Goal: Task Accomplishment & Management: Use online tool/utility

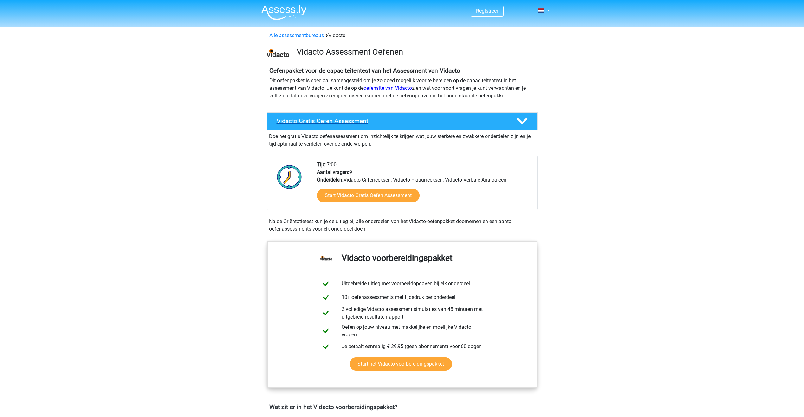
click at [525, 121] on icon at bounding box center [522, 120] width 11 height 11
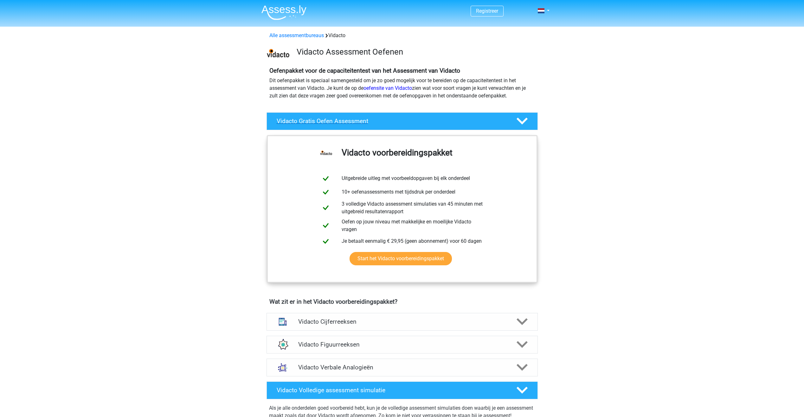
click at [525, 121] on polygon at bounding box center [522, 121] width 11 height 7
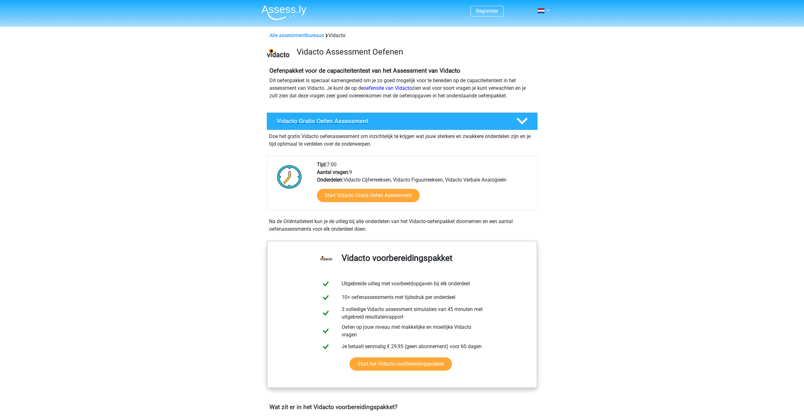
click at [525, 121] on polygon at bounding box center [522, 121] width 11 height 7
click at [376, 196] on link "Start Vidacto Gratis Oefen Assessment" at bounding box center [368, 195] width 118 height 15
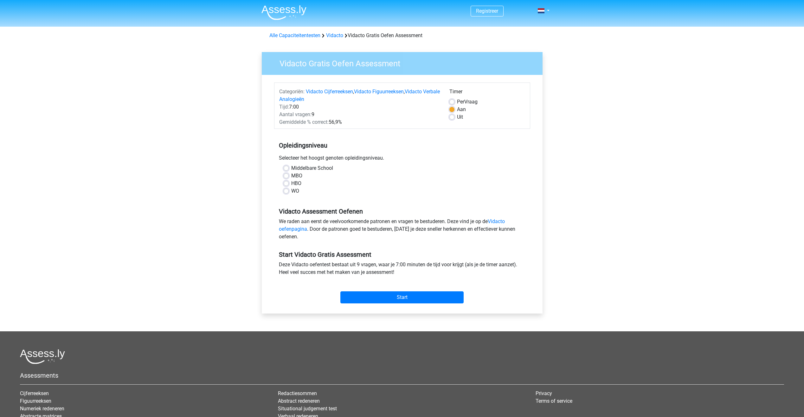
click at [291, 175] on label "MBO" at bounding box center [296, 176] width 11 height 8
click at [286, 175] on input "MBO" at bounding box center [286, 175] width 5 height 6
radio input "true"
click at [291, 175] on label "MBO" at bounding box center [296, 176] width 11 height 8
click at [286, 175] on input "MBO" at bounding box center [286, 175] width 5 height 6
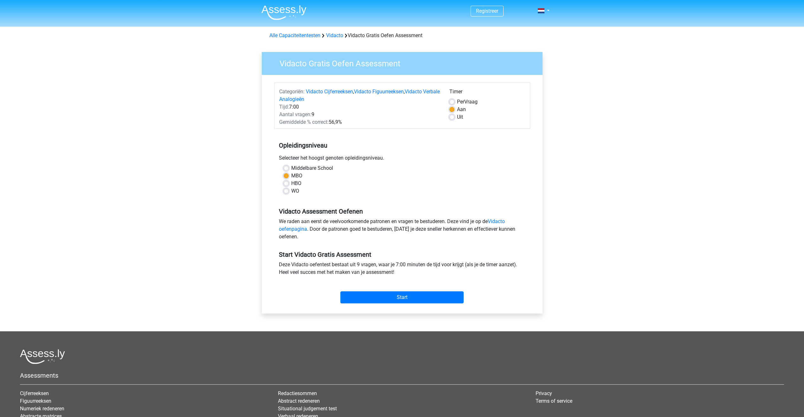
click at [291, 184] on label "HBO" at bounding box center [296, 183] width 10 height 8
click at [289, 184] on input "HBO" at bounding box center [286, 182] width 5 height 6
radio input "true"
click at [291, 175] on label "MBO" at bounding box center [296, 176] width 11 height 8
click at [288, 175] on input "MBO" at bounding box center [286, 175] width 5 height 6
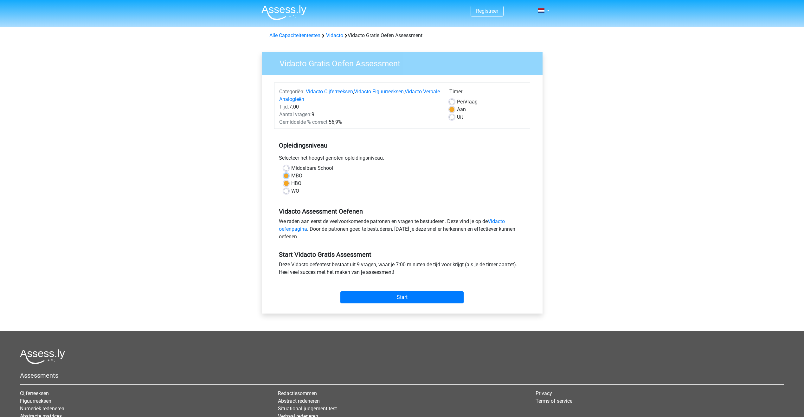
radio input "true"
click at [406, 296] on input "Start" at bounding box center [402, 297] width 123 height 12
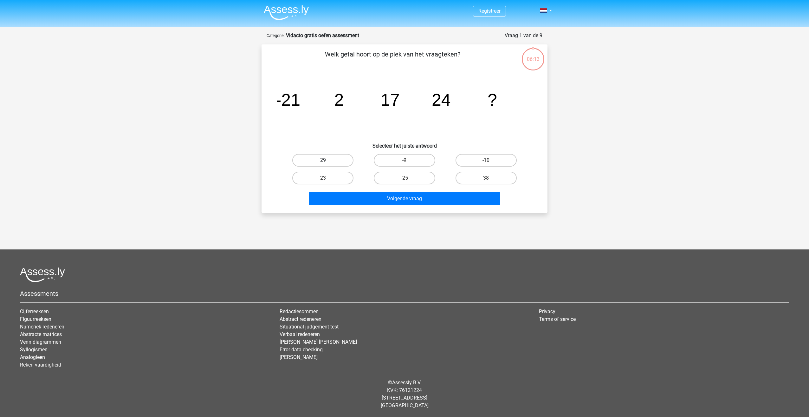
click at [346, 161] on label "29" at bounding box center [322, 160] width 61 height 13
click at [327, 161] on input "29" at bounding box center [325, 162] width 4 height 4
radio input "true"
click at [346, 161] on label "29" at bounding box center [322, 160] width 61 height 13
click at [327, 161] on input "29" at bounding box center [325, 162] width 4 height 4
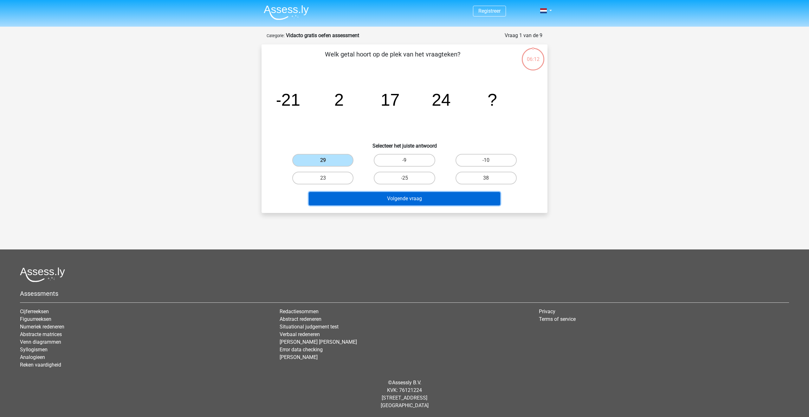
click at [411, 202] on button "Volgende vraag" at bounding box center [405, 198] width 192 height 13
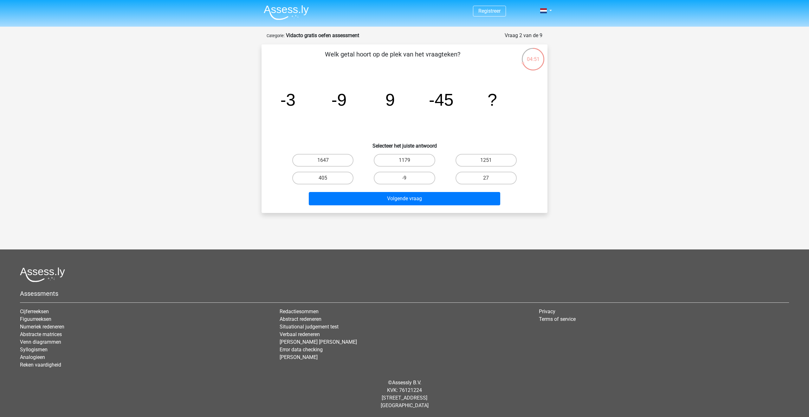
click at [490, 180] on input "27" at bounding box center [488, 180] width 4 height 4
radio input "true"
click at [490, 180] on input "27" at bounding box center [488, 180] width 4 height 4
click at [398, 200] on button "Volgende vraag" at bounding box center [405, 198] width 192 height 13
click at [475, 160] on label "22" at bounding box center [486, 160] width 61 height 13
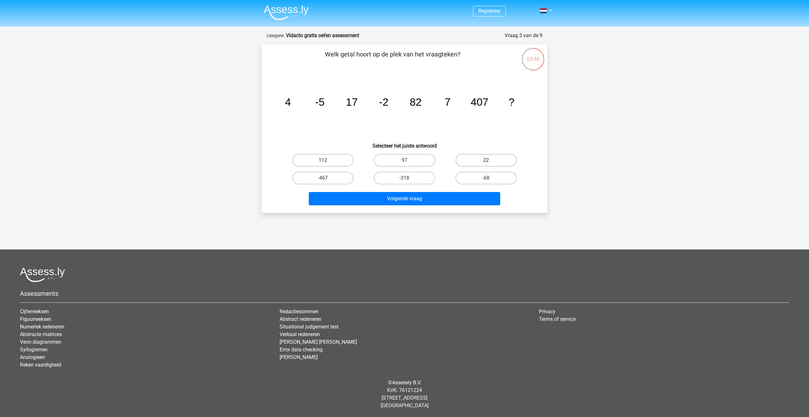
click at [486, 160] on input "22" at bounding box center [488, 162] width 4 height 4
radio input "true"
click at [475, 160] on label "22" at bounding box center [486, 160] width 61 height 13
click at [486, 160] on input "22" at bounding box center [488, 162] width 4 height 4
click at [411, 197] on button "Volgende vraag" at bounding box center [405, 198] width 192 height 13
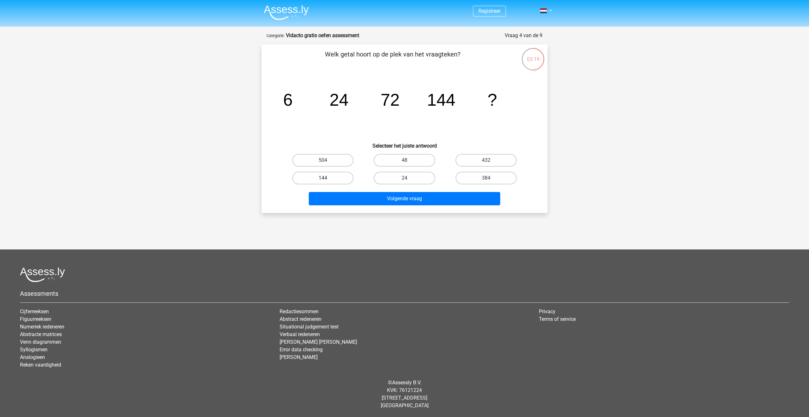
click at [319, 172] on label "144" at bounding box center [322, 178] width 61 height 13
click at [323, 178] on input "144" at bounding box center [325, 180] width 4 height 4
radio input "true"
click at [319, 172] on label "144" at bounding box center [322, 178] width 61 height 13
click at [323, 178] on input "144" at bounding box center [325, 180] width 4 height 4
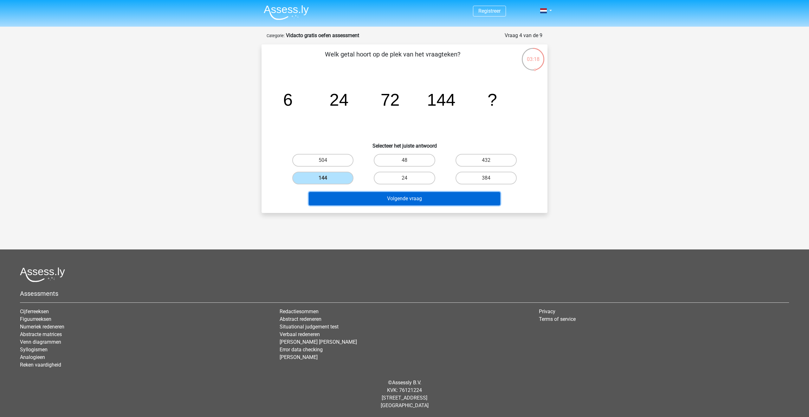
click at [371, 196] on button "Volgende vraag" at bounding box center [405, 198] width 192 height 13
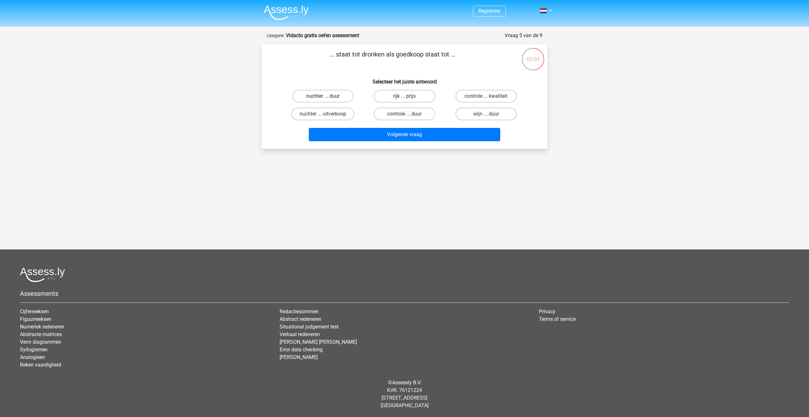
click at [324, 93] on label "nuchter ... duur" at bounding box center [322, 96] width 61 height 13
click at [324, 96] on input "nuchter ... duur" at bounding box center [325, 98] width 4 height 4
radio input "true"
click at [324, 93] on label "nuchter ... duur" at bounding box center [322, 96] width 61 height 13
click at [324, 96] on input "nuchter ... duur" at bounding box center [325, 98] width 4 height 4
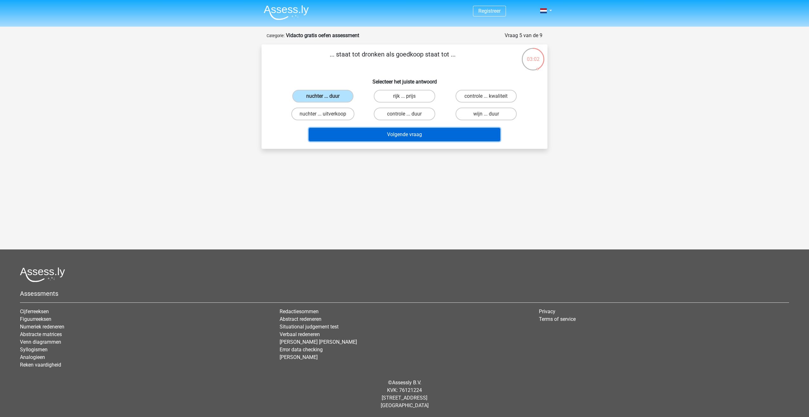
click at [405, 138] on button "Volgende vraag" at bounding box center [405, 134] width 192 height 13
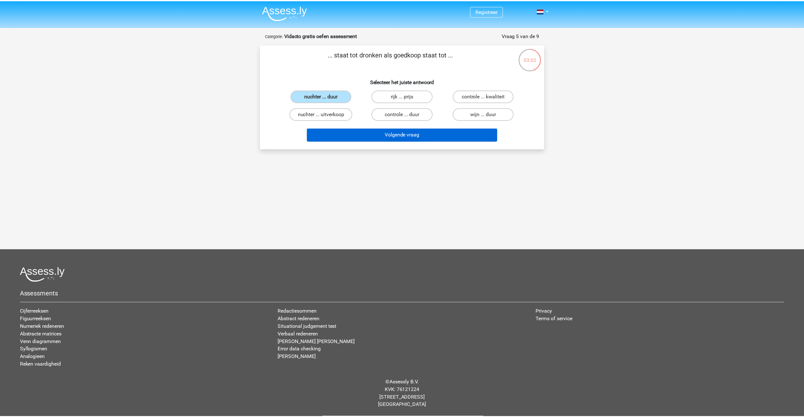
scroll to position [15, 0]
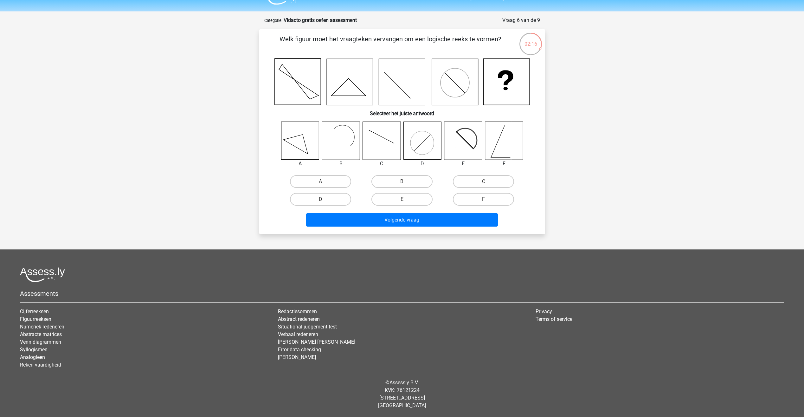
click at [323, 182] on input "A" at bounding box center [323, 183] width 4 height 4
radio input "true"
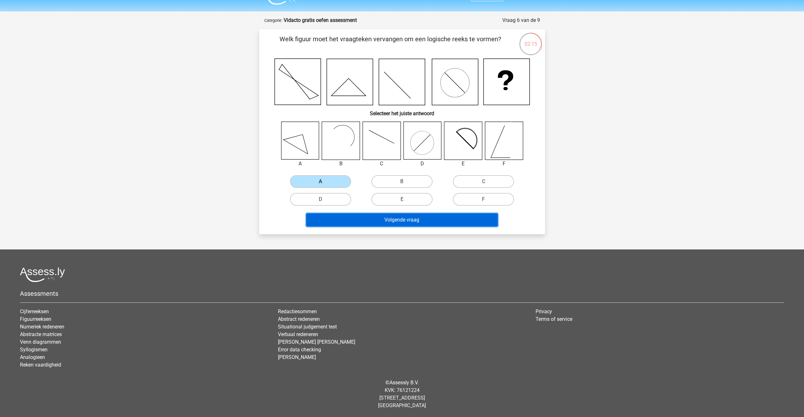
click at [416, 221] on button "Volgende vraag" at bounding box center [402, 219] width 192 height 13
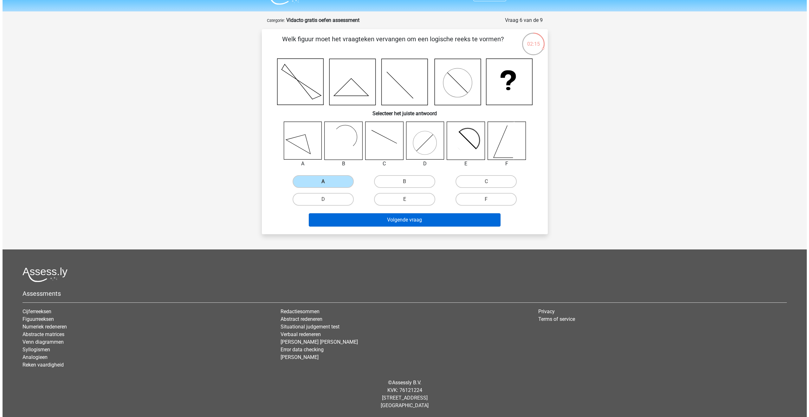
scroll to position [0, 0]
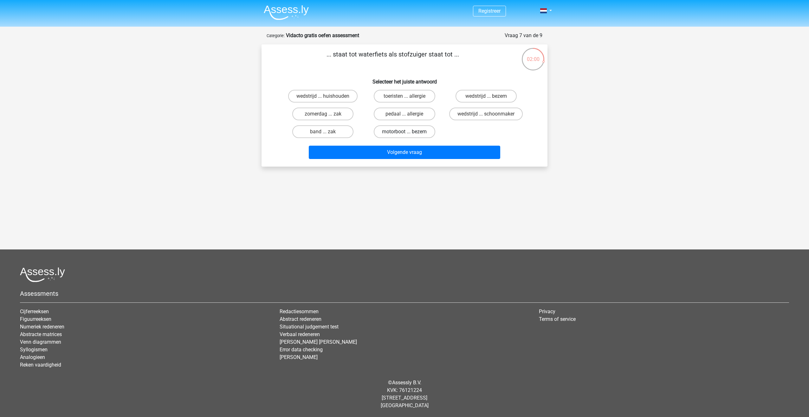
click at [400, 134] on label "motorboot ... bezem" at bounding box center [404, 131] width 61 height 13
click at [405, 134] on input "motorboot ... bezem" at bounding box center [407, 134] width 4 height 4
radio input "true"
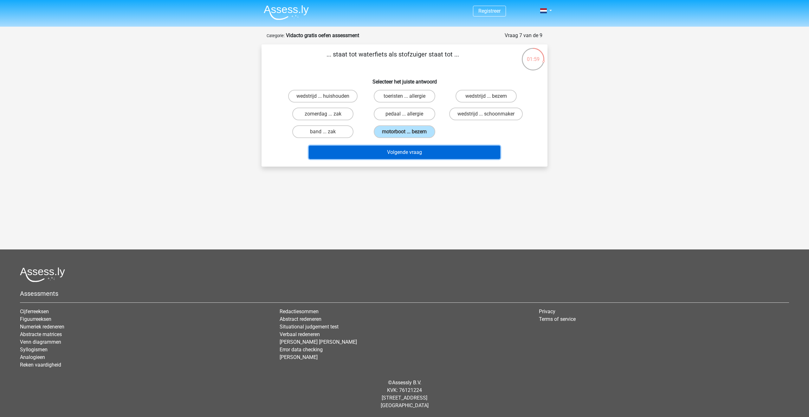
click at [401, 152] on button "Volgende vraag" at bounding box center [405, 152] width 192 height 13
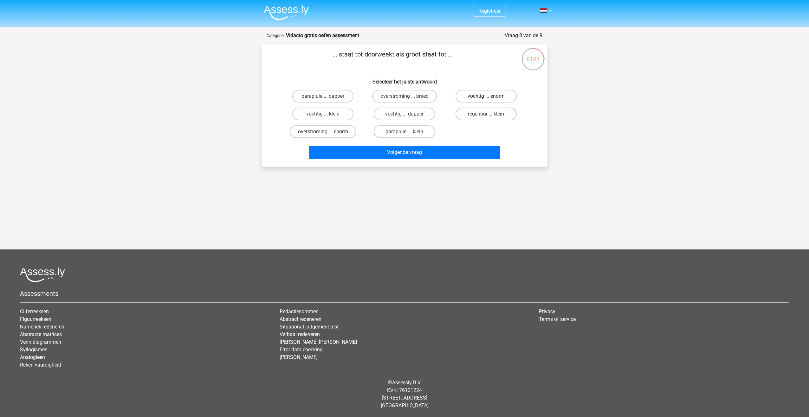
click at [485, 94] on label "vochtig ... enorm" at bounding box center [486, 96] width 61 height 13
click at [486, 96] on input "vochtig ... enorm" at bounding box center [488, 98] width 4 height 4
radio input "true"
click at [485, 94] on label "vochtig ... enorm" at bounding box center [486, 96] width 61 height 13
click at [486, 96] on input "vochtig ... enorm" at bounding box center [488, 98] width 4 height 4
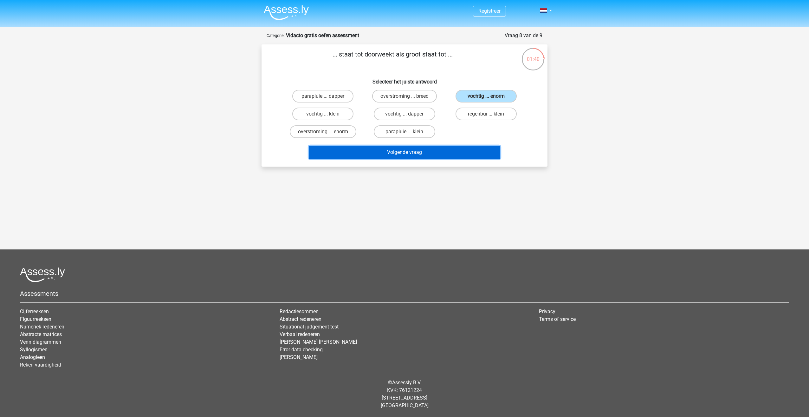
click at [413, 154] on button "Volgende vraag" at bounding box center [405, 152] width 192 height 13
click at [420, 155] on button "Resultaten" at bounding box center [405, 152] width 192 height 13
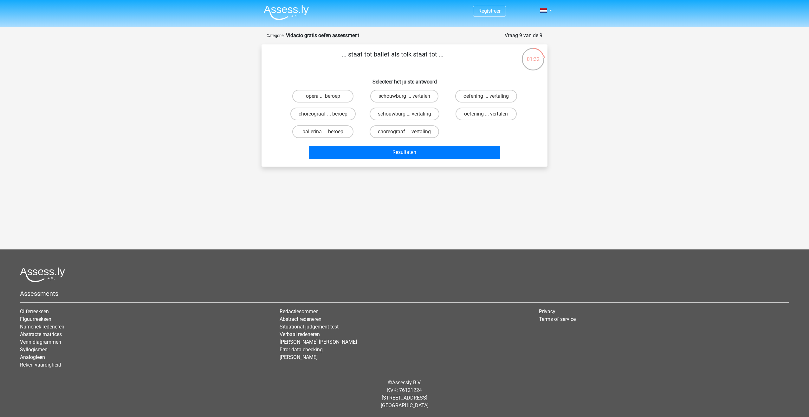
click at [353, 191] on div "Registreer" at bounding box center [404, 174] width 809 height 349
drag, startPoint x: 353, startPoint y: 191, endPoint x: 419, endPoint y: 134, distance: 87.3
click at [419, 134] on label "choreograaf ... vertaling" at bounding box center [404, 131] width 69 height 13
click at [409, 134] on input "choreograaf ... vertaling" at bounding box center [407, 134] width 4 height 4
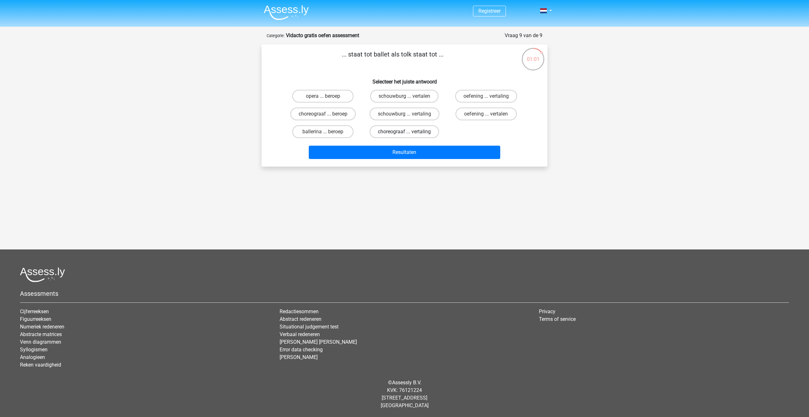
radio input "true"
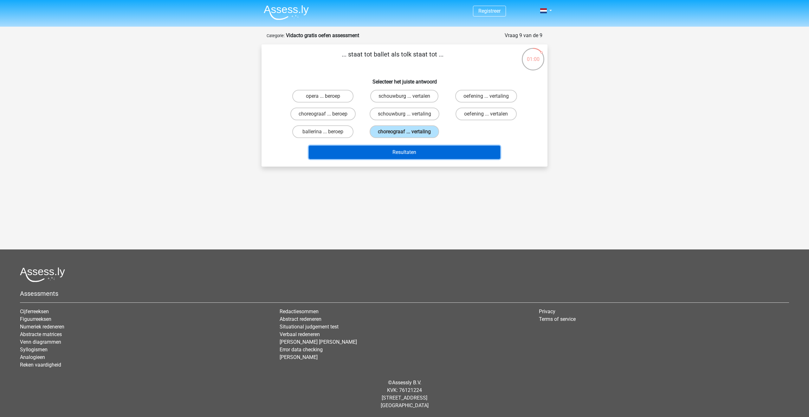
click at [418, 157] on button "Resultaten" at bounding box center [405, 152] width 192 height 13
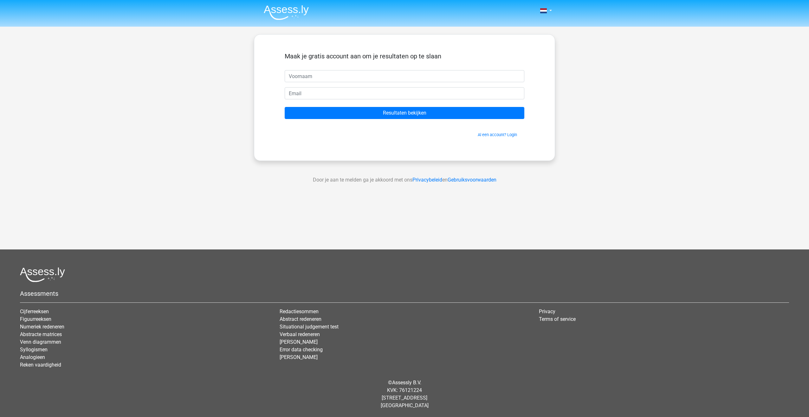
click at [423, 209] on div "Nederlands English" at bounding box center [404, 179] width 809 height 359
